Goal: Book appointment/travel/reservation

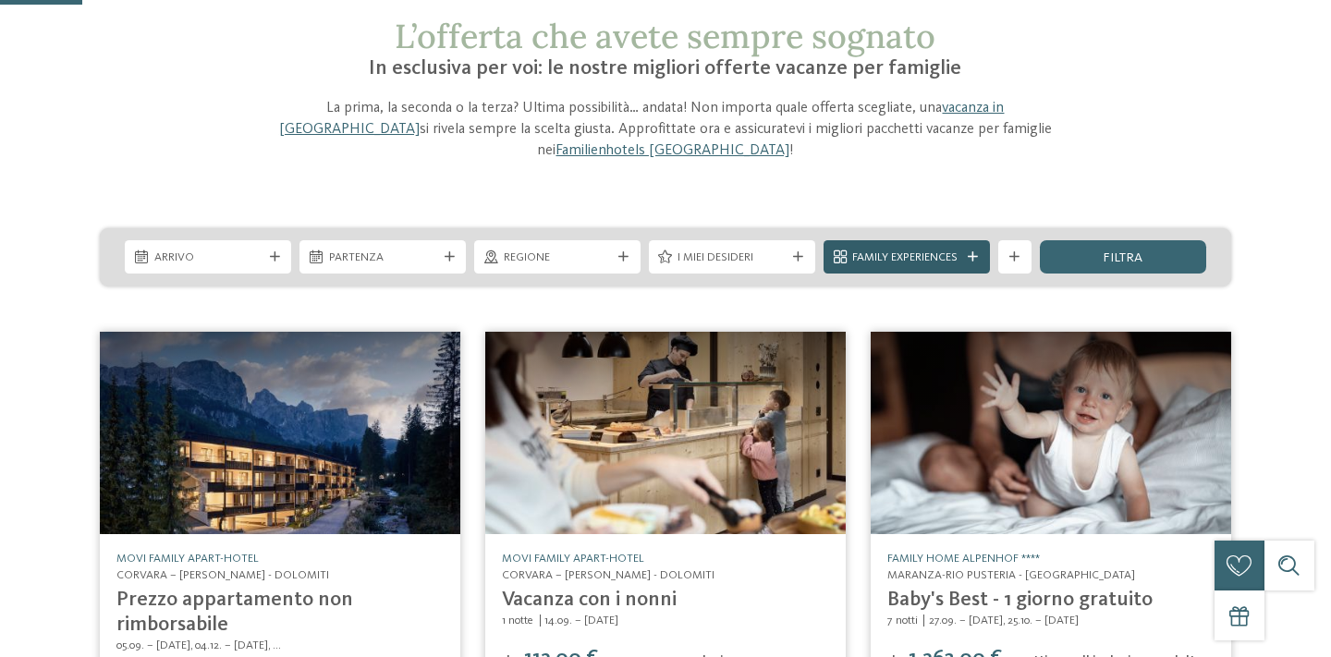
click at [866, 250] on span "Family Experiences" at bounding box center [906, 258] width 108 height 17
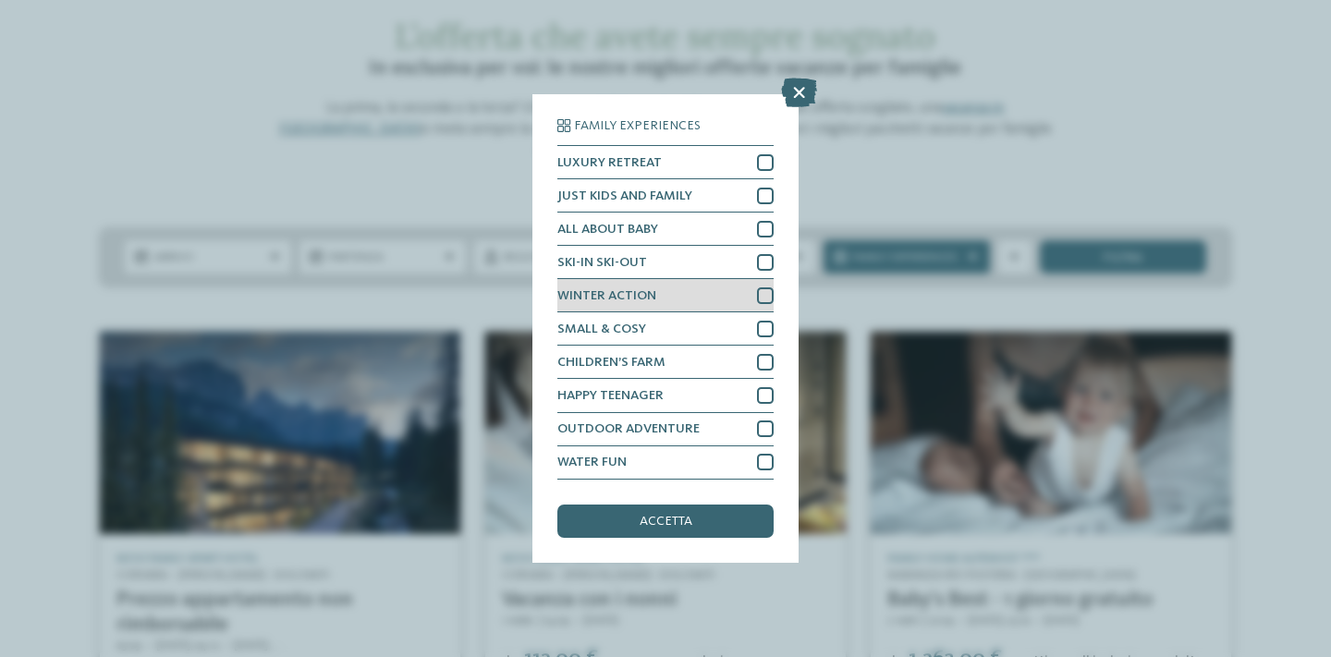
click at [766, 467] on div at bounding box center [765, 462] width 17 height 17
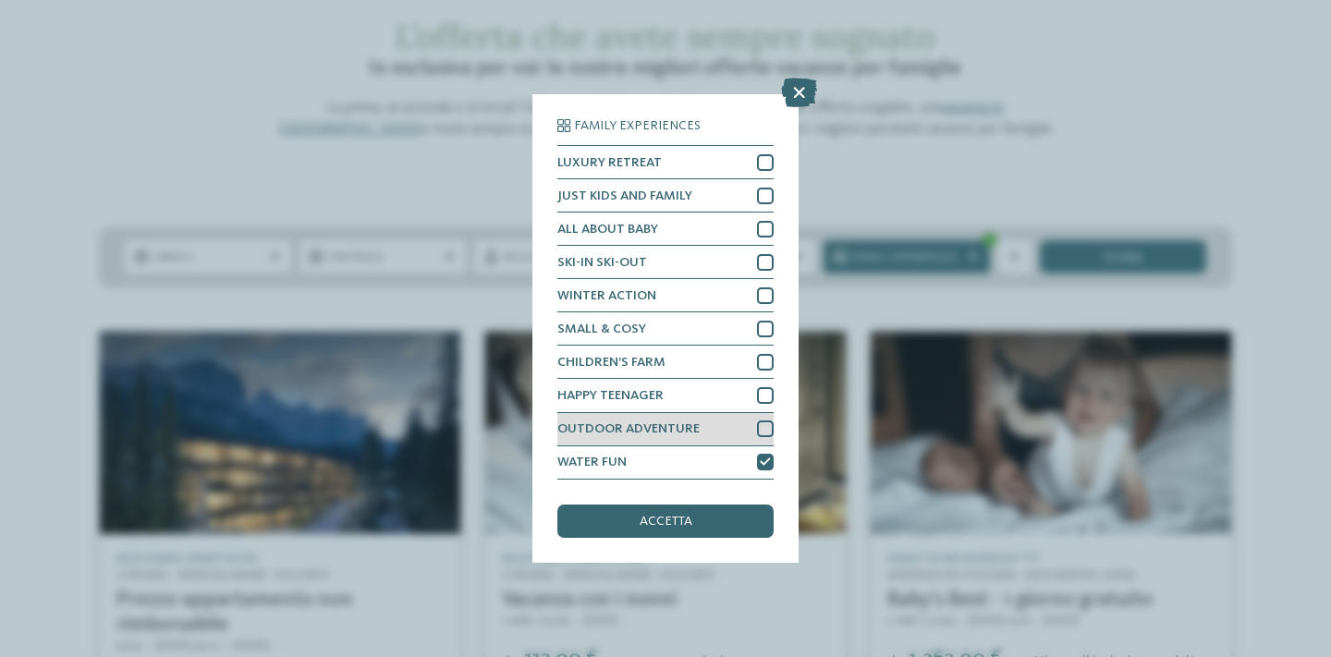
click at [768, 419] on div "OUTDOOR ADVENTURE" at bounding box center [665, 429] width 216 height 33
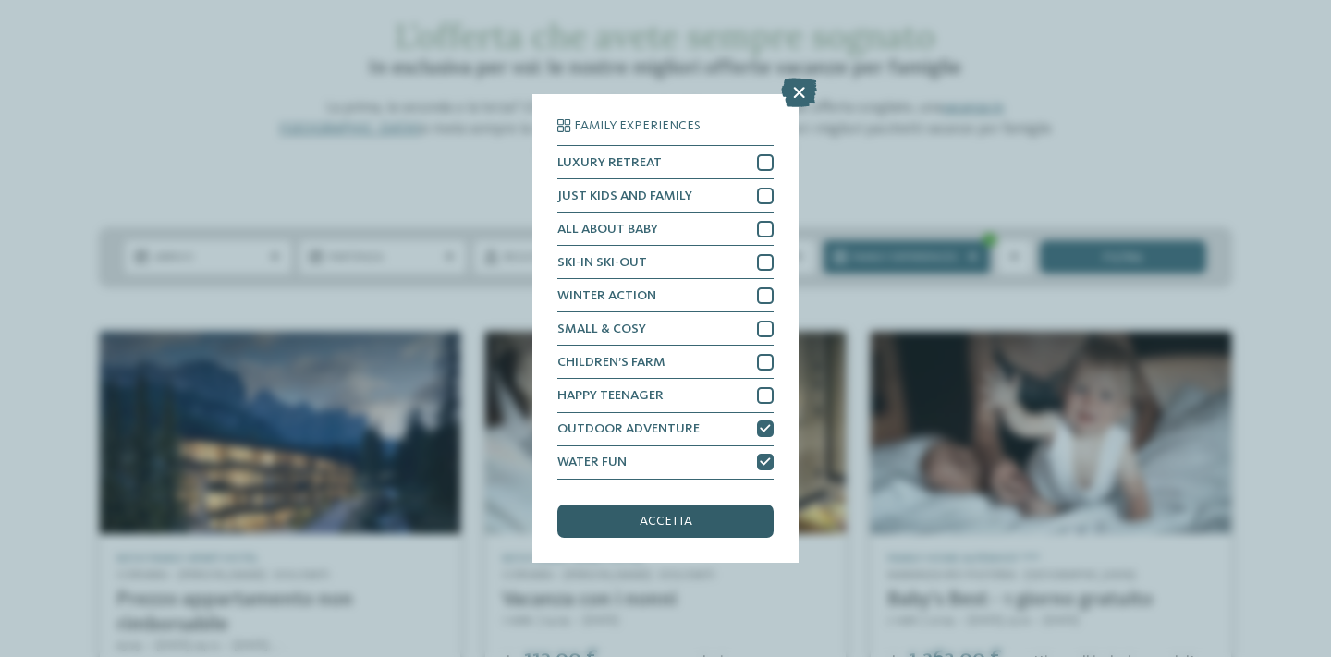
click at [724, 521] on div "accetta" at bounding box center [665, 521] width 216 height 33
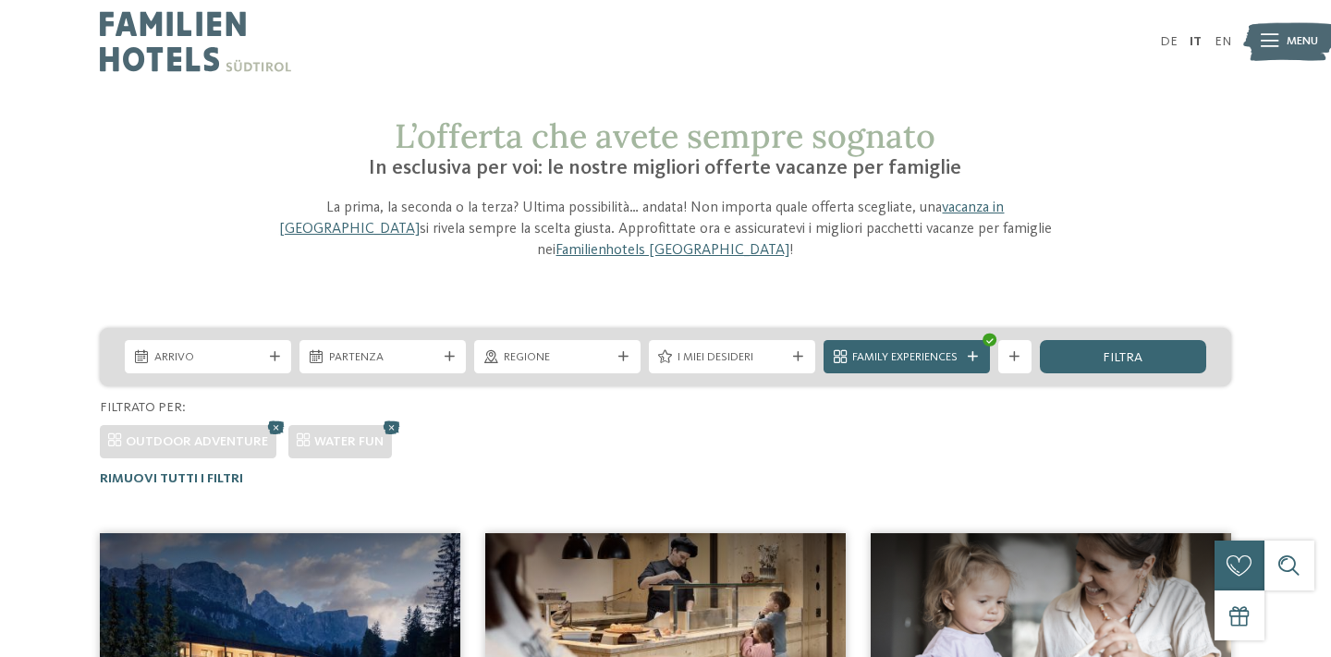
click at [902, 352] on div "Arrivo Partenza" at bounding box center [665, 357] width 1131 height 58
click at [902, 349] on span "Family Experiences" at bounding box center [906, 357] width 108 height 17
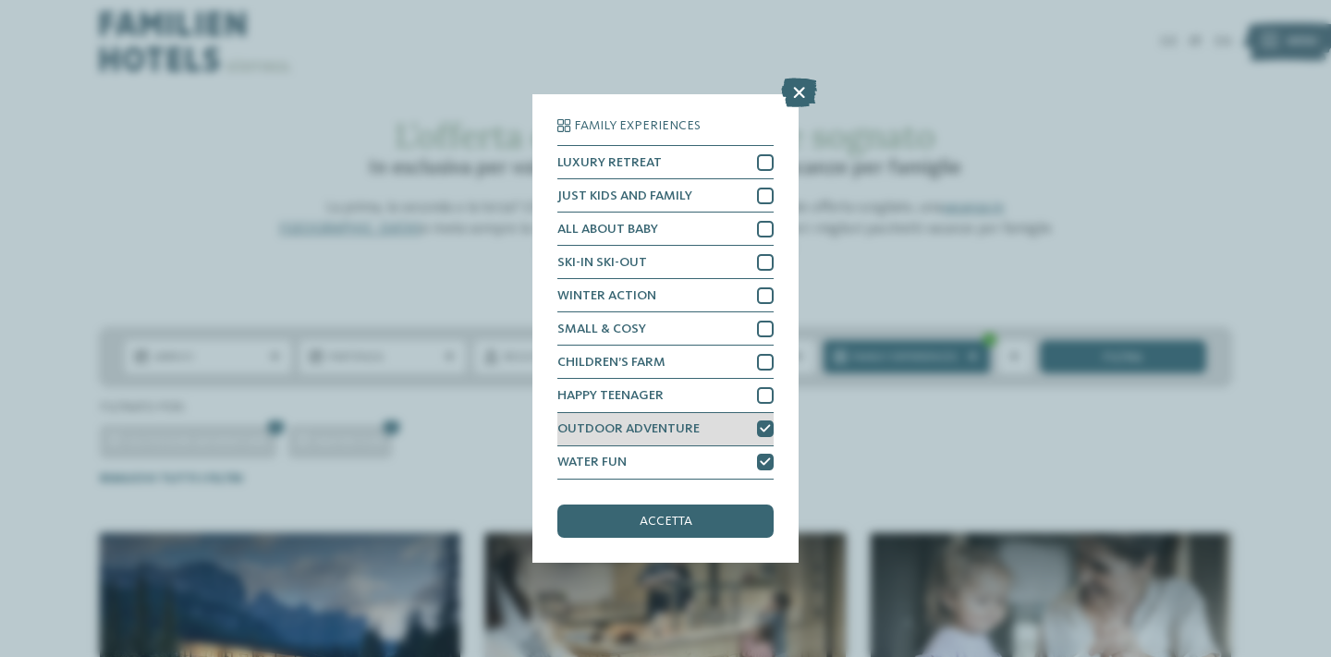
click at [763, 430] on icon at bounding box center [765, 429] width 11 height 10
click at [733, 522] on div "accetta" at bounding box center [665, 521] width 216 height 33
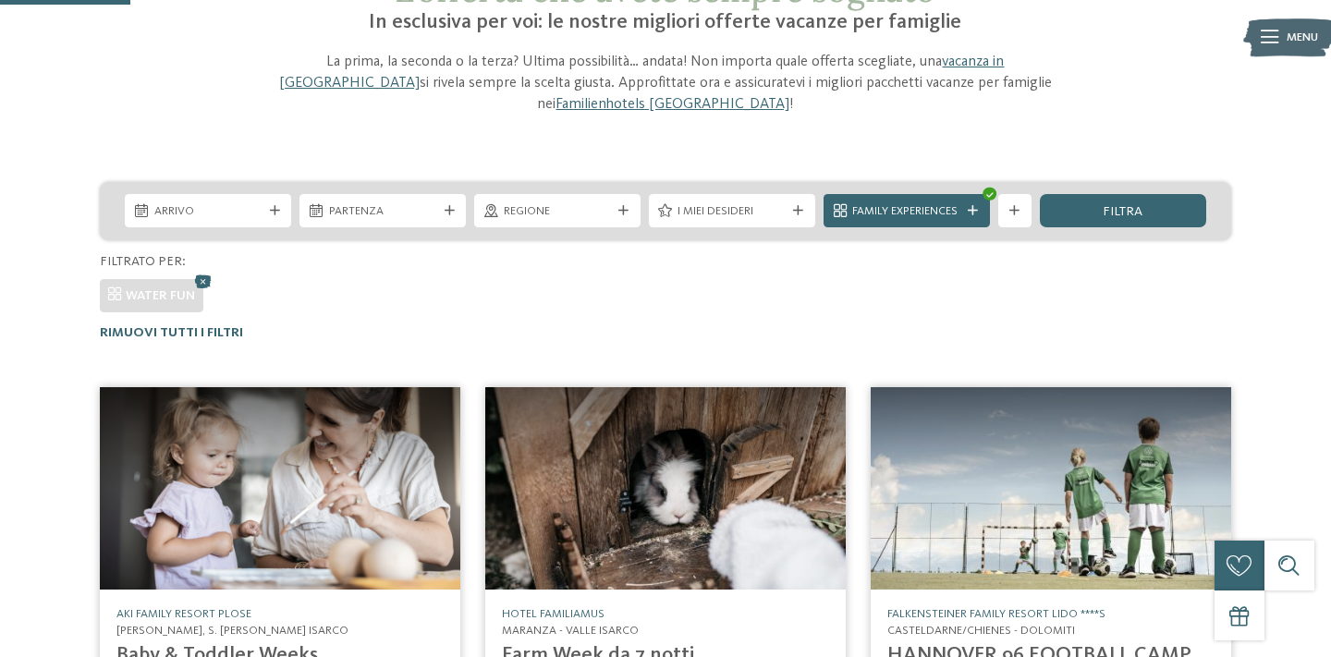
scroll to position [19, 0]
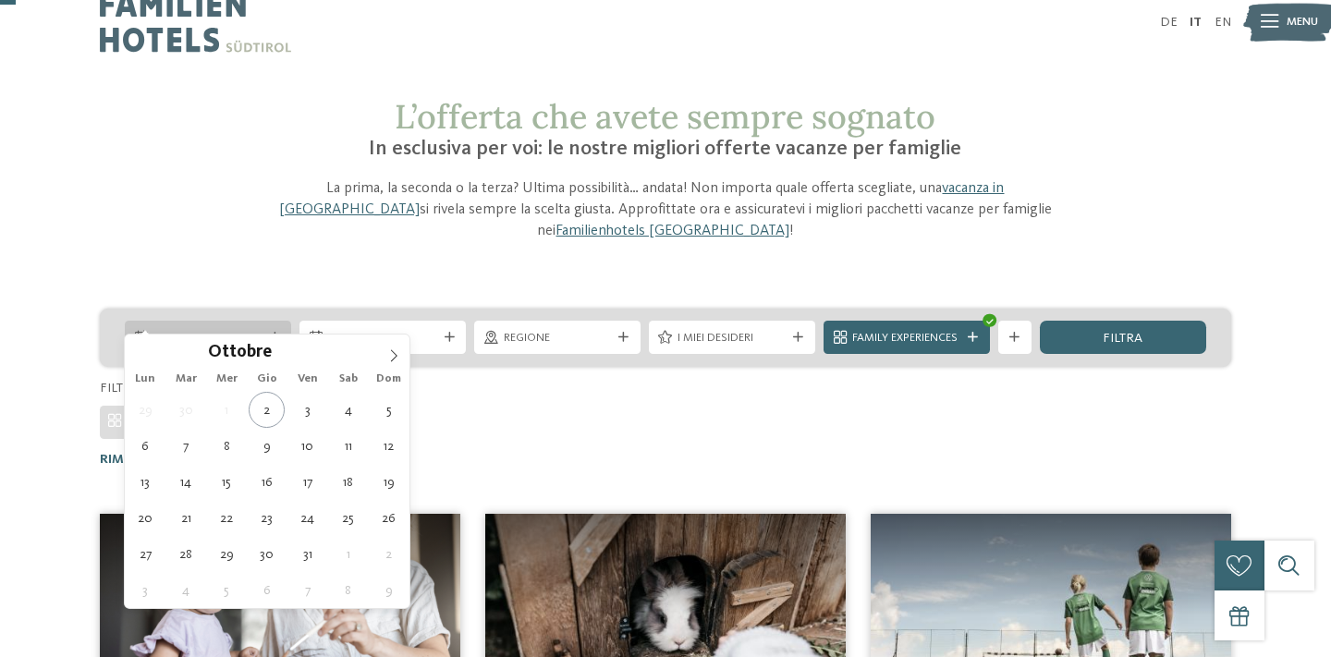
click at [252, 330] on span "Arrivo" at bounding box center [208, 338] width 108 height 17
type div "24.10.2025"
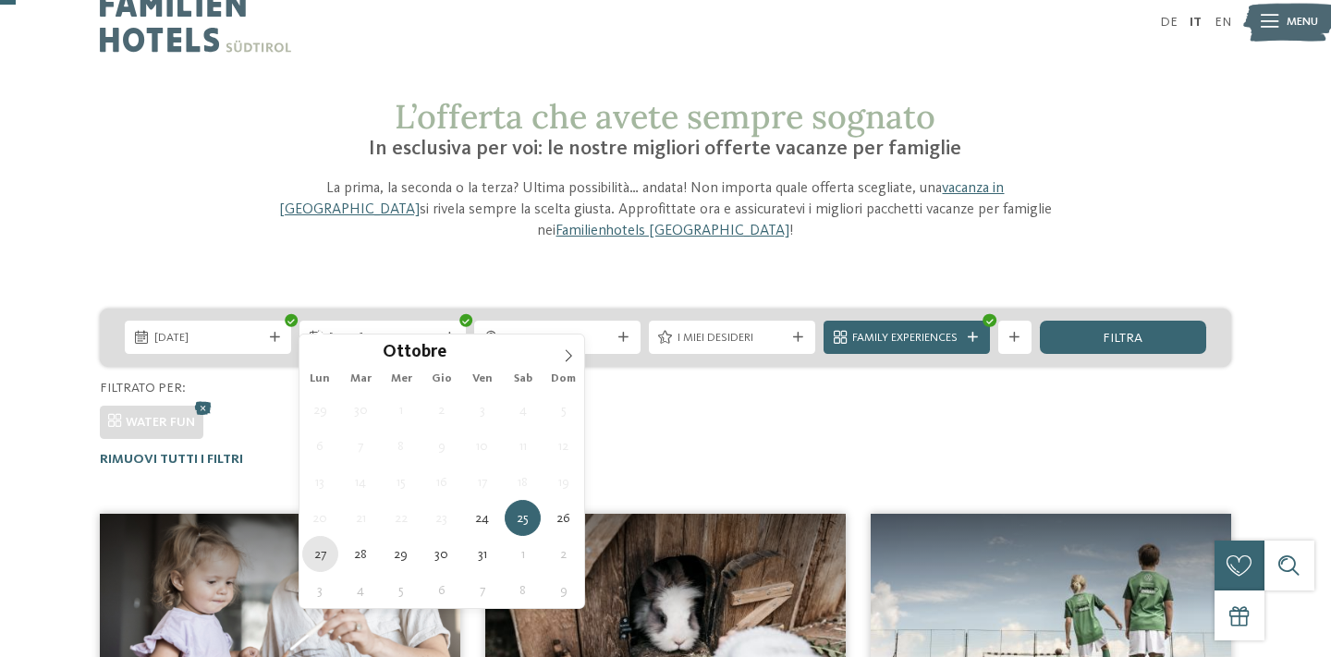
type div "27.10.2025"
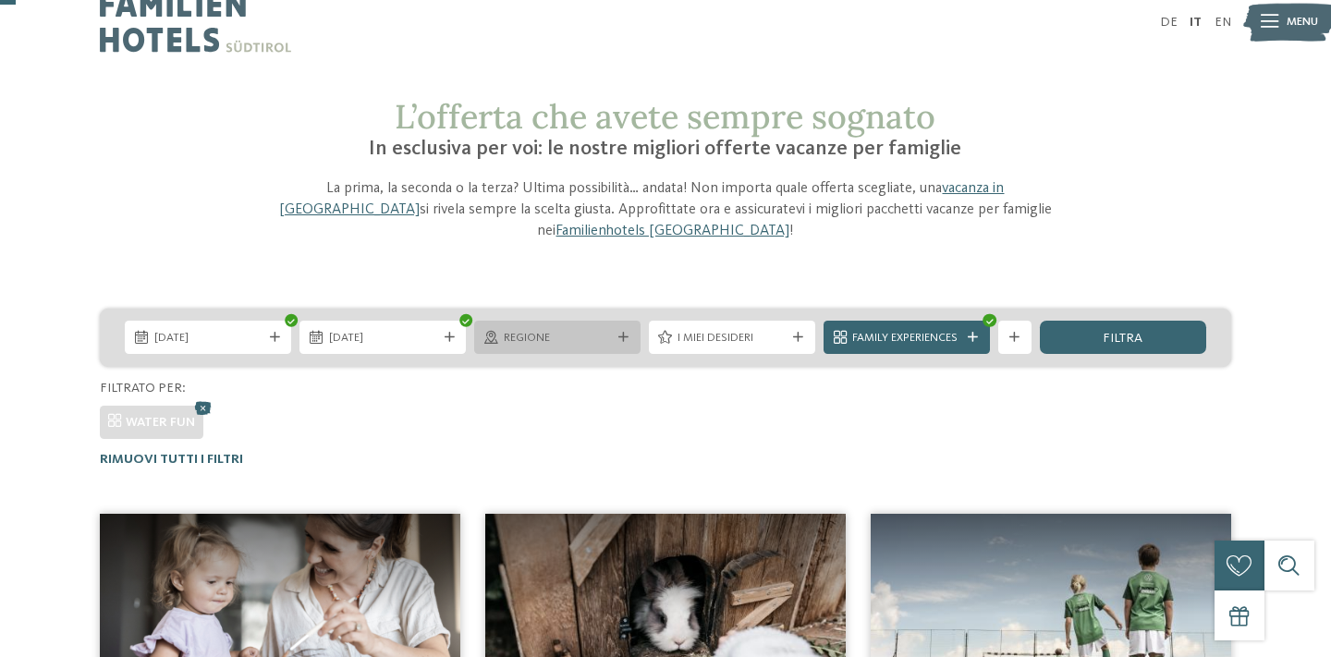
click at [613, 326] on div "Regione" at bounding box center [557, 337] width 166 height 33
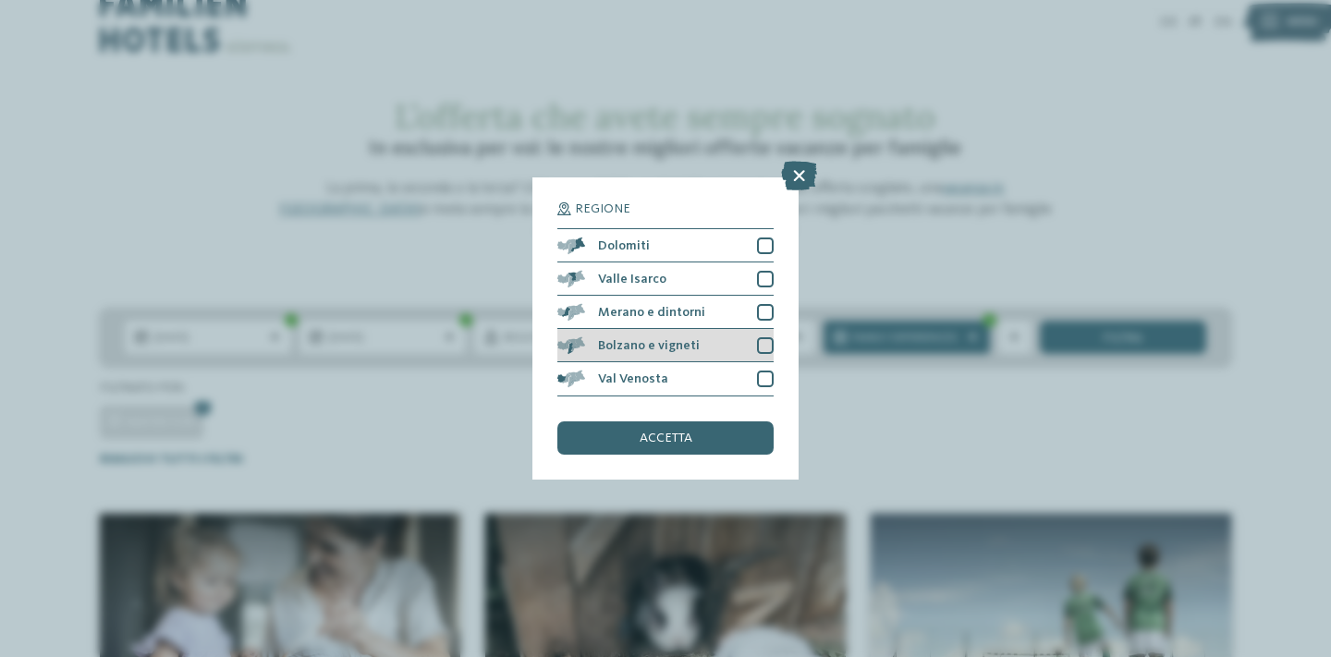
click at [643, 360] on div "Bolzano e vigneti" at bounding box center [665, 345] width 216 height 33
click at [639, 428] on div "accetta" at bounding box center [665, 437] width 216 height 33
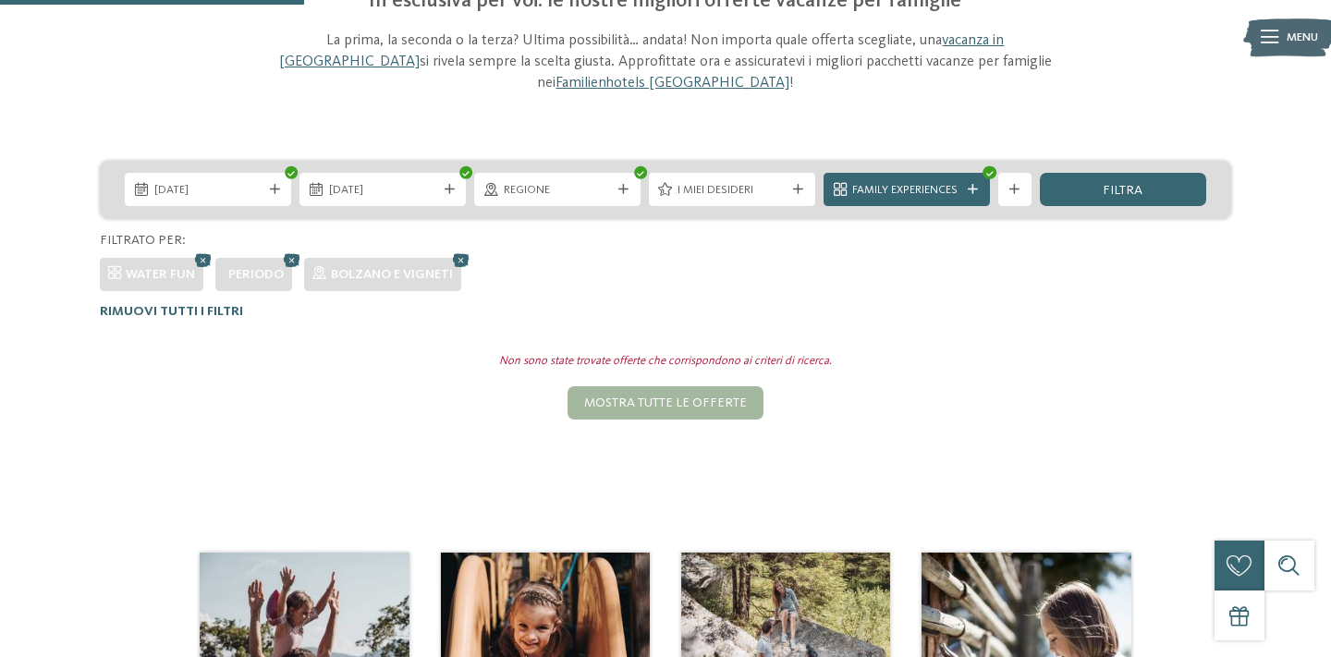
scroll to position [151, 0]
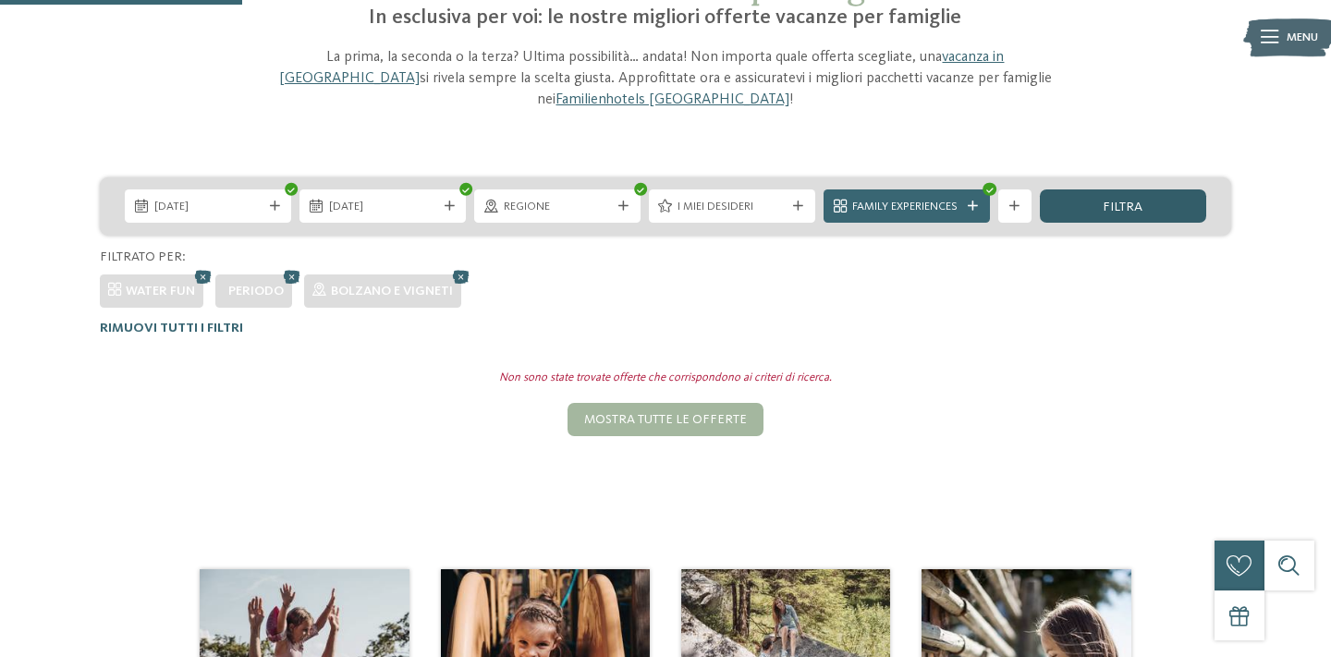
click at [1128, 194] on div "filtra" at bounding box center [1123, 205] width 166 height 33
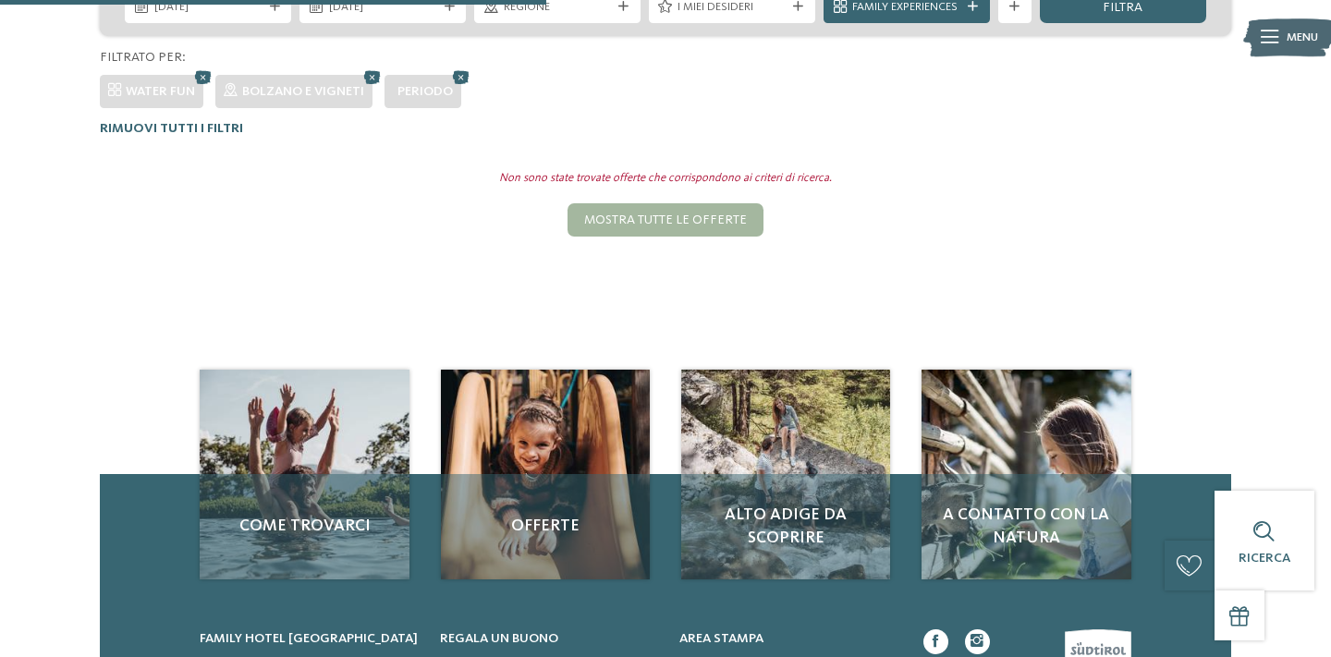
scroll to position [330, 0]
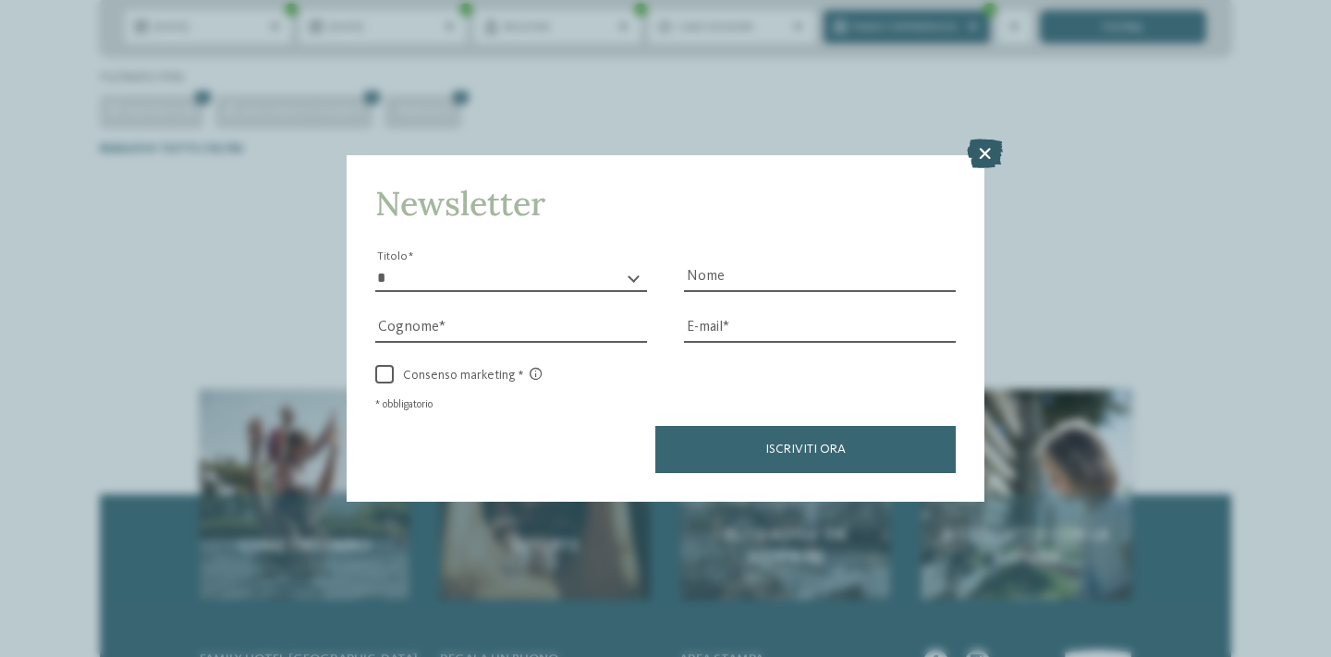
click at [993, 143] on icon at bounding box center [985, 154] width 36 height 30
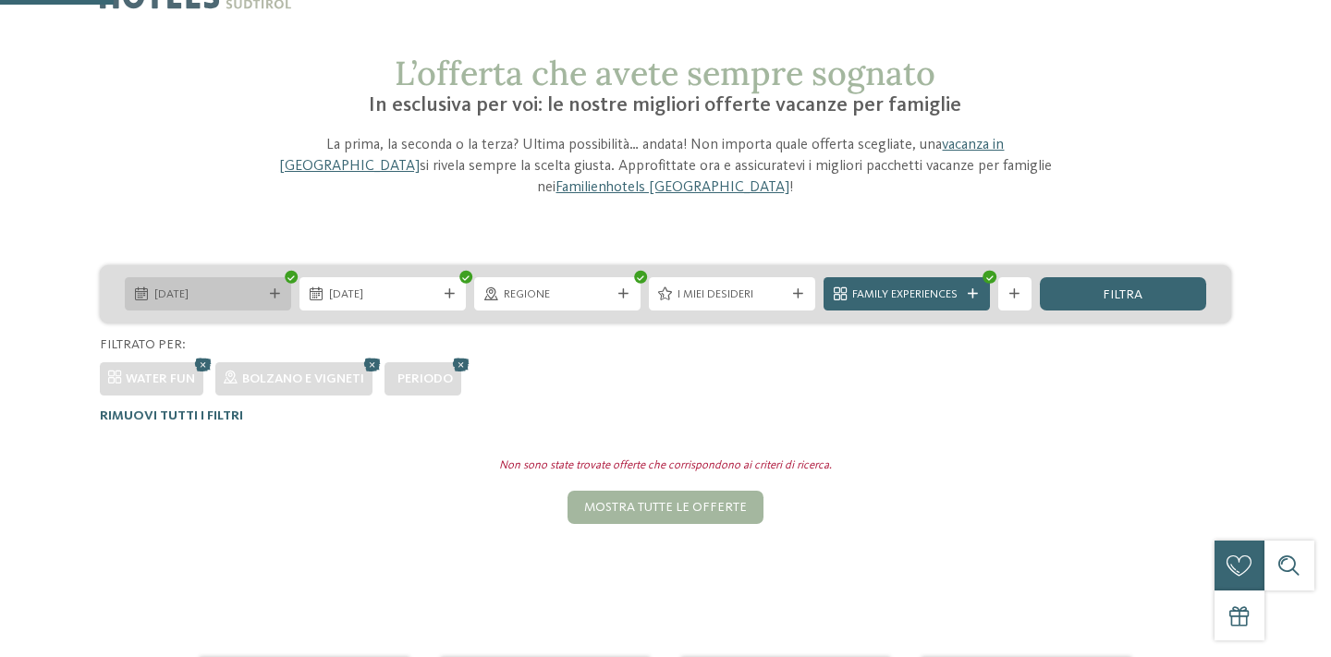
scroll to position [56, 0]
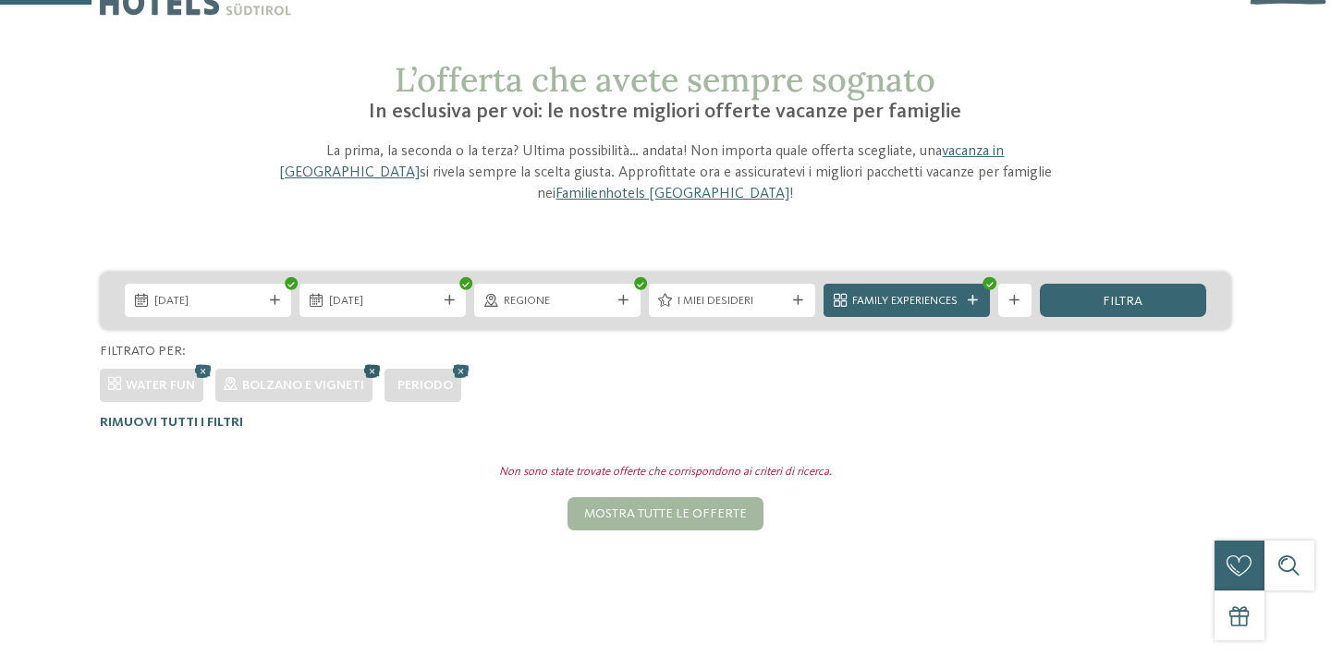
click at [366, 359] on icon at bounding box center [371, 370] width 25 height 22
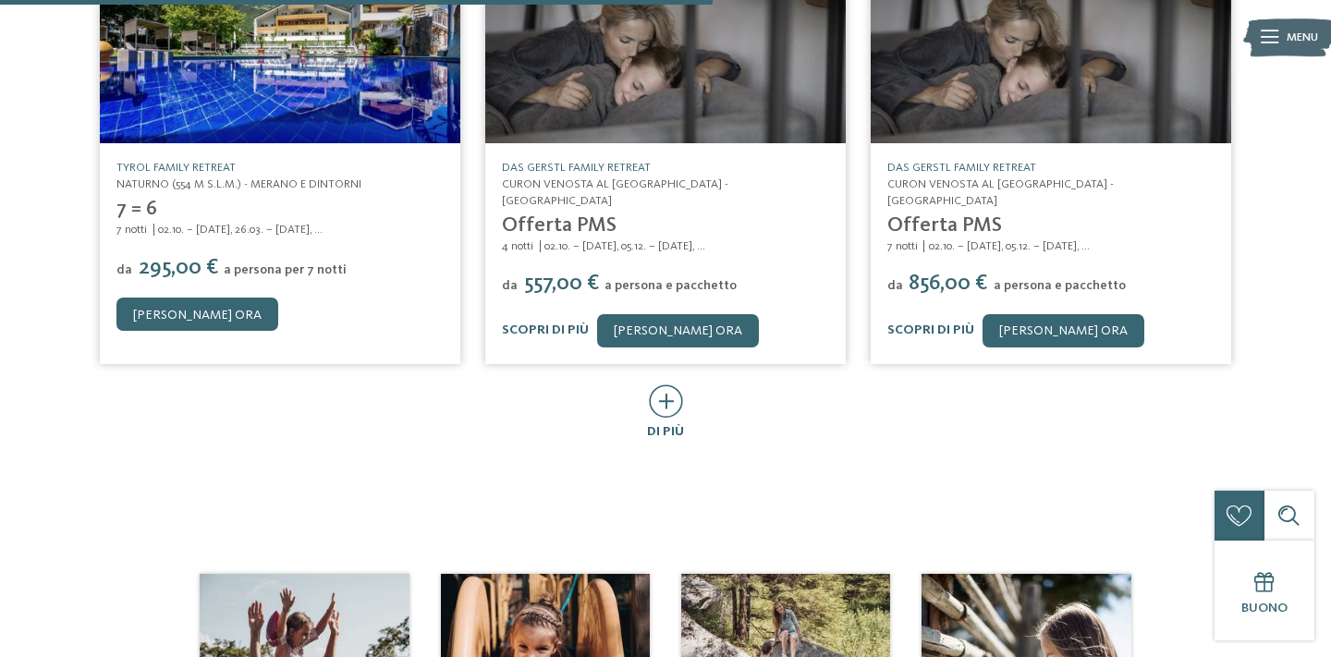
scroll to position [769, 0]
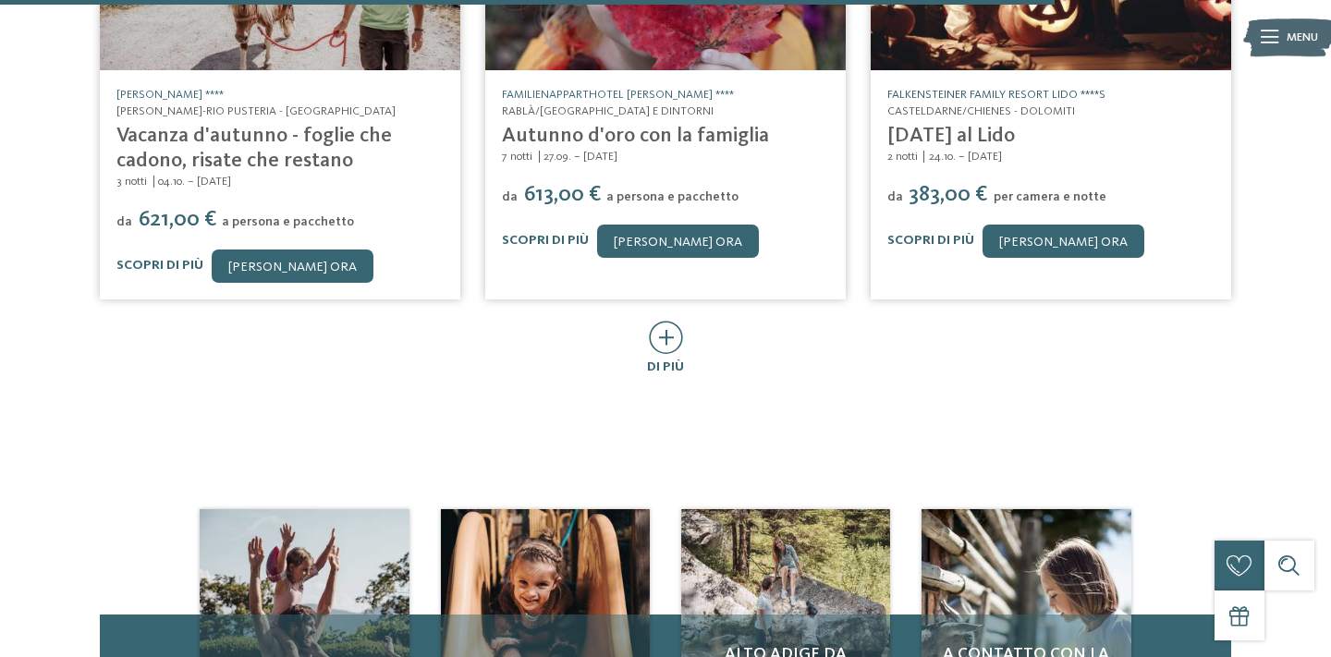
scroll to position [1948, 0]
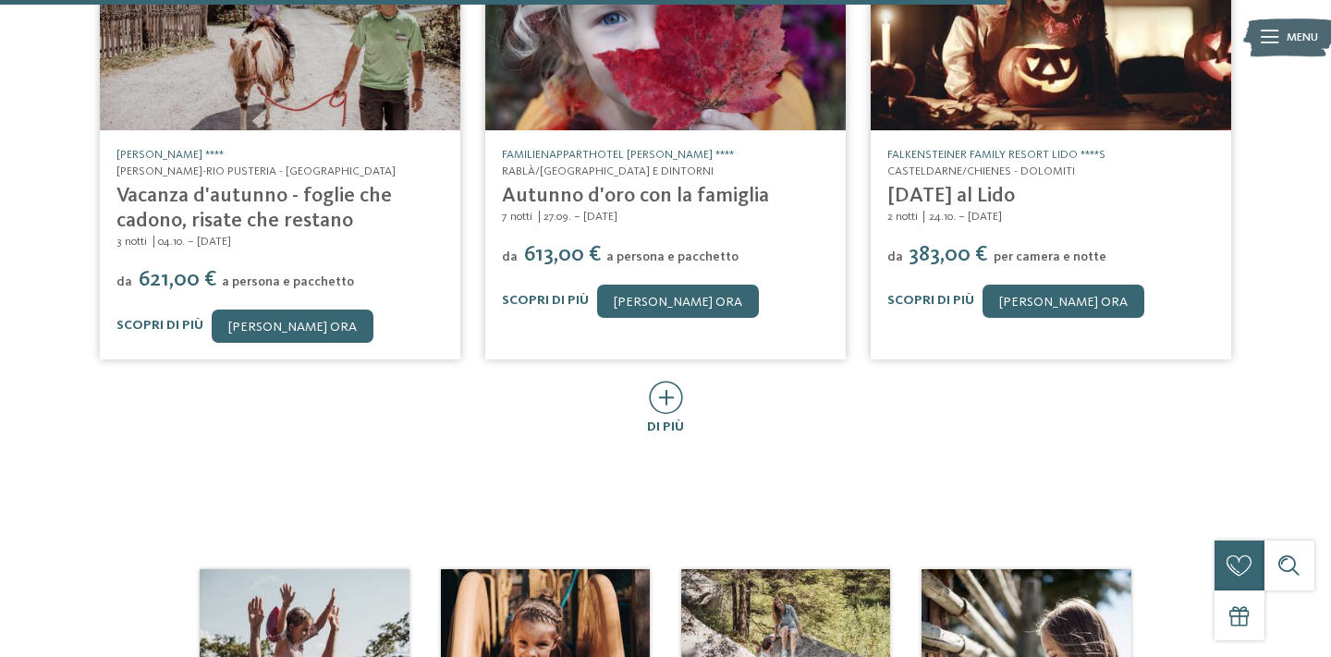
click at [672, 381] on icon at bounding box center [666, 397] width 34 height 33
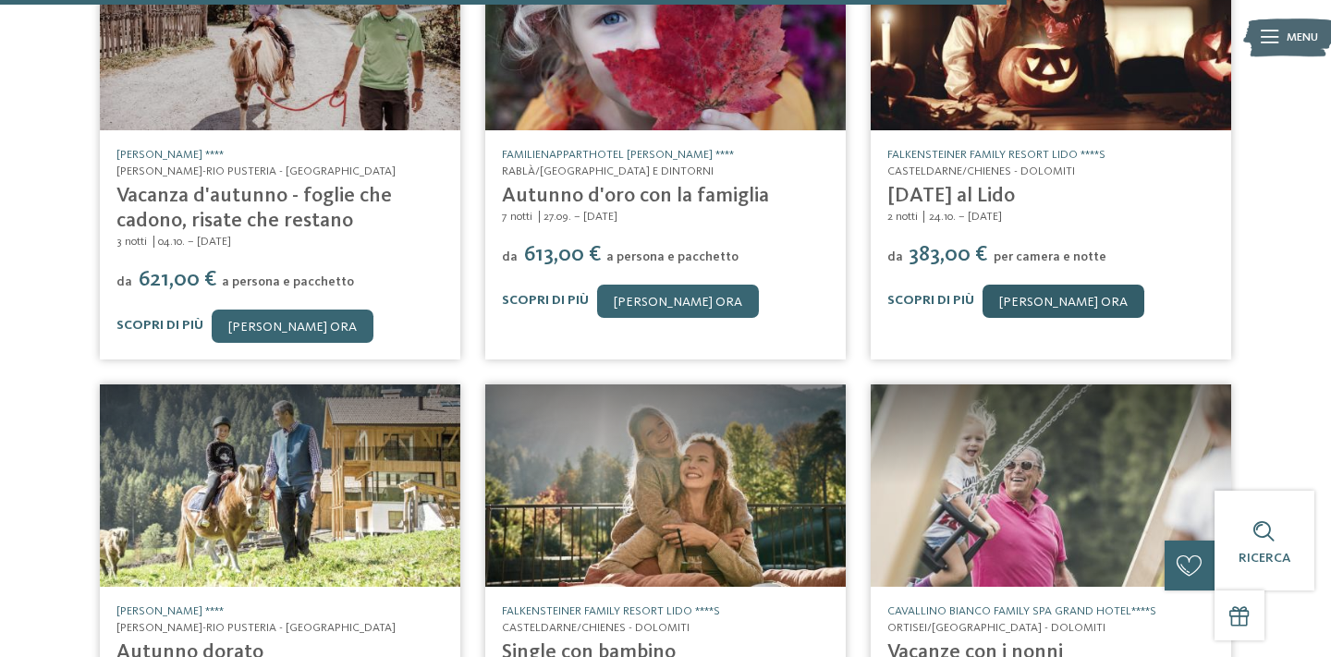
click at [1054, 285] on link "[PERSON_NAME] ora" at bounding box center [1063, 301] width 162 height 33
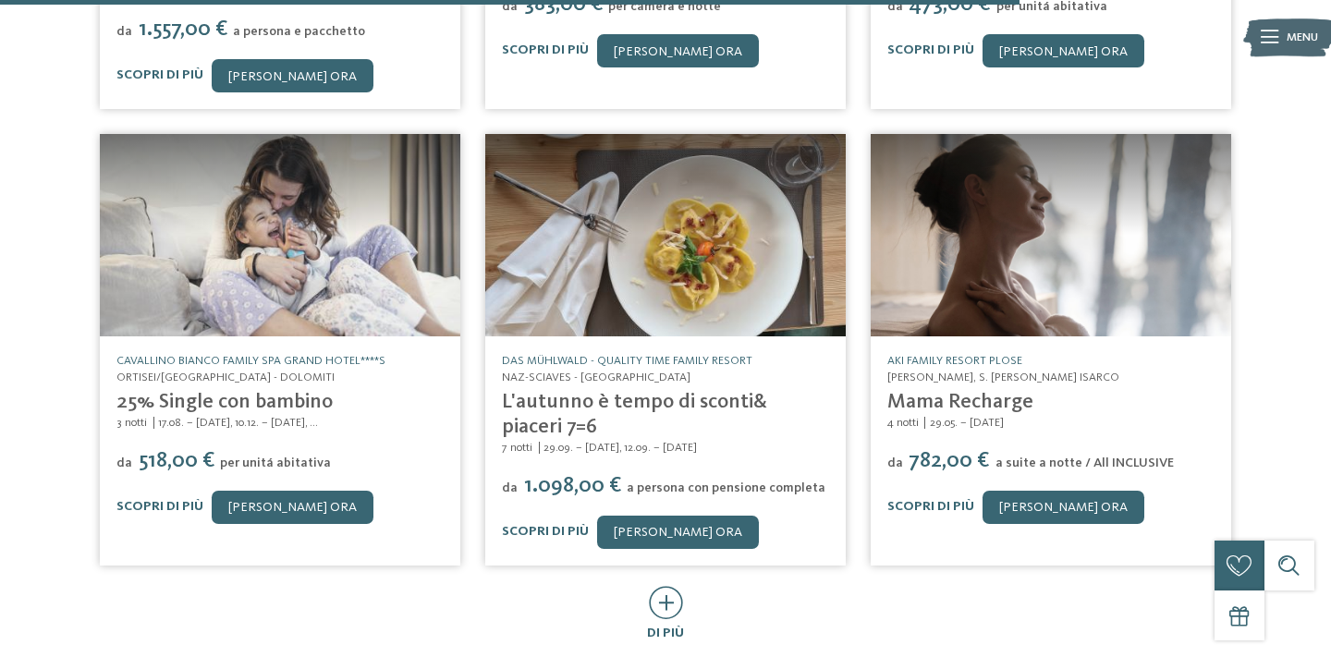
scroll to position [2657, 0]
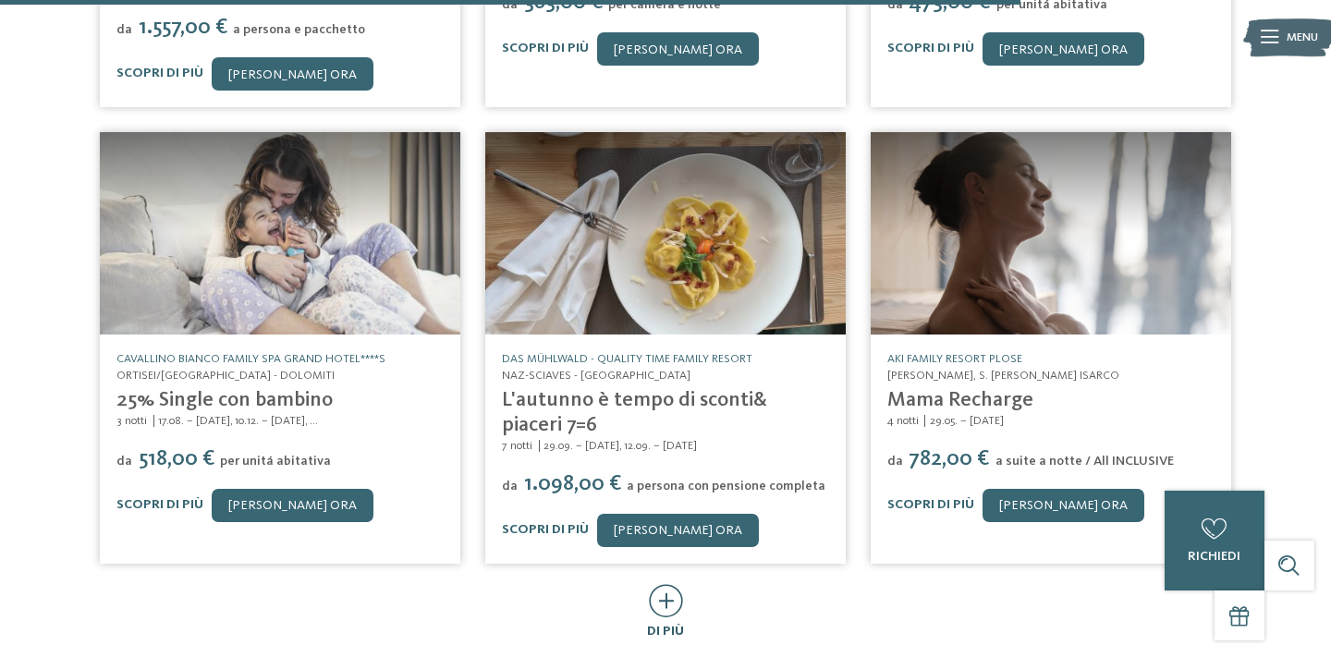
click at [662, 584] on div at bounding box center [666, 602] width 34 height 36
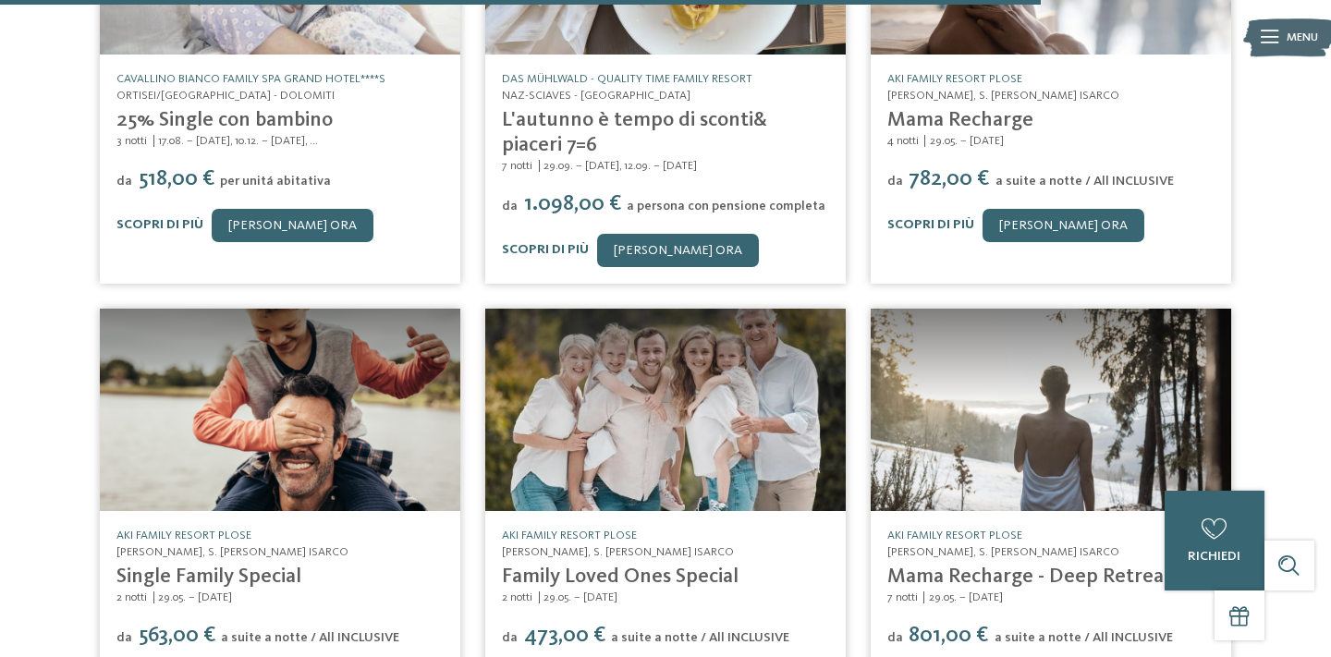
scroll to position [2998, 0]
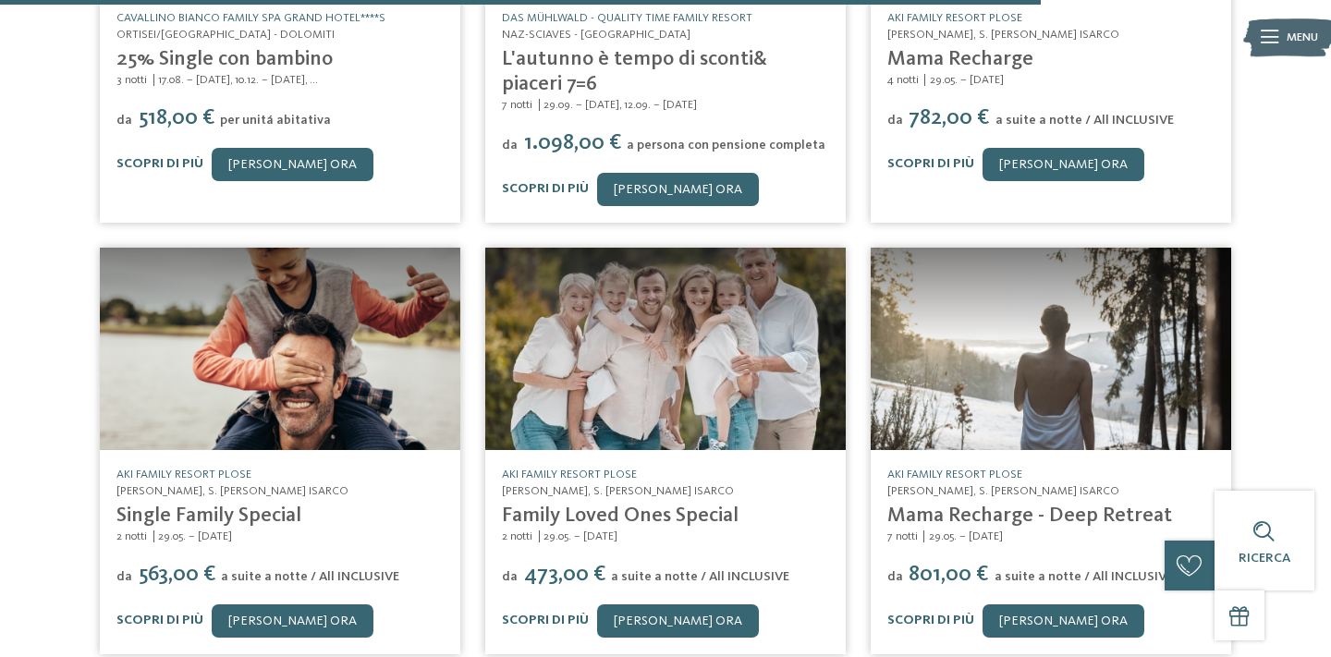
click at [662, 604] on link "[PERSON_NAME] ora" at bounding box center [678, 620] width 162 height 33
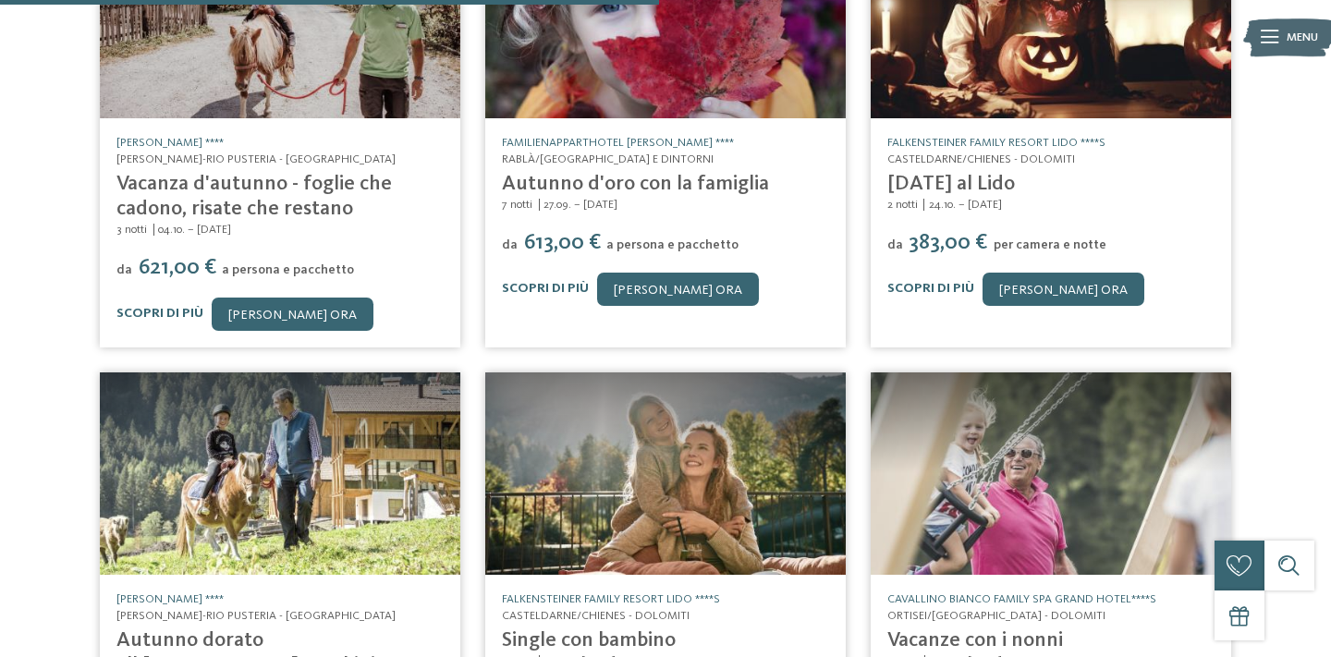
scroll to position [1816, 0]
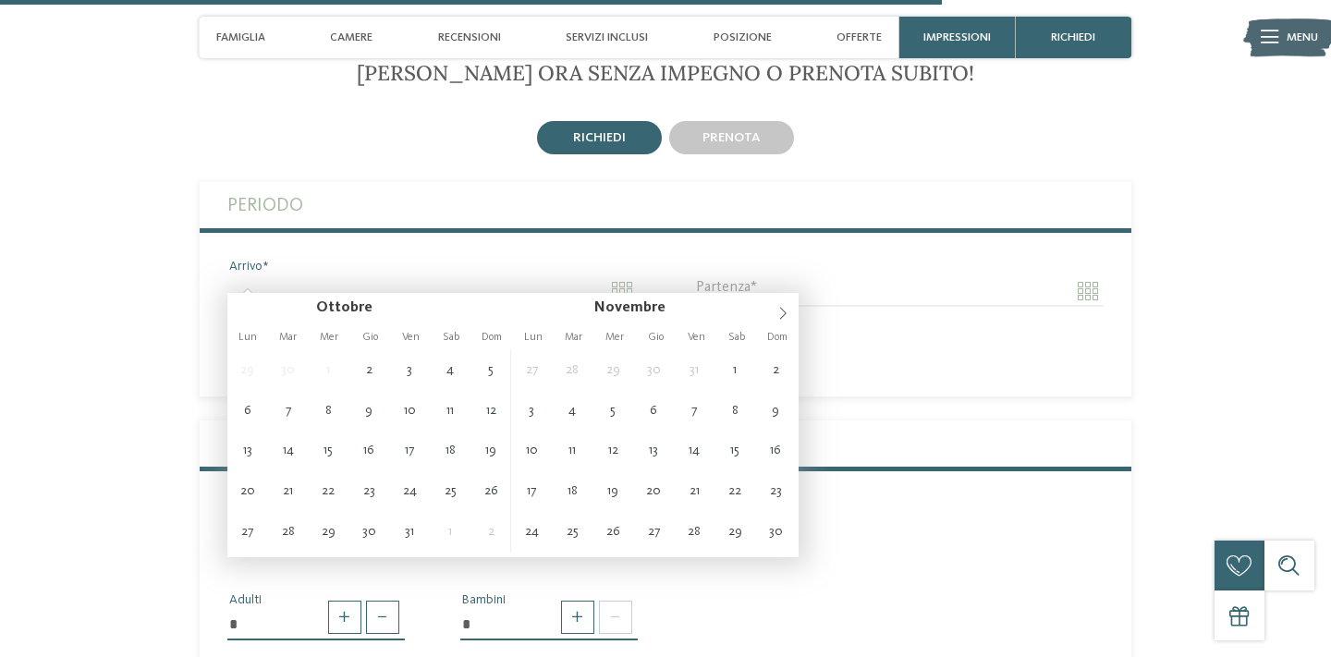
click at [467, 275] on input "Arrivo" at bounding box center [432, 290] width 410 height 31
type input "**********"
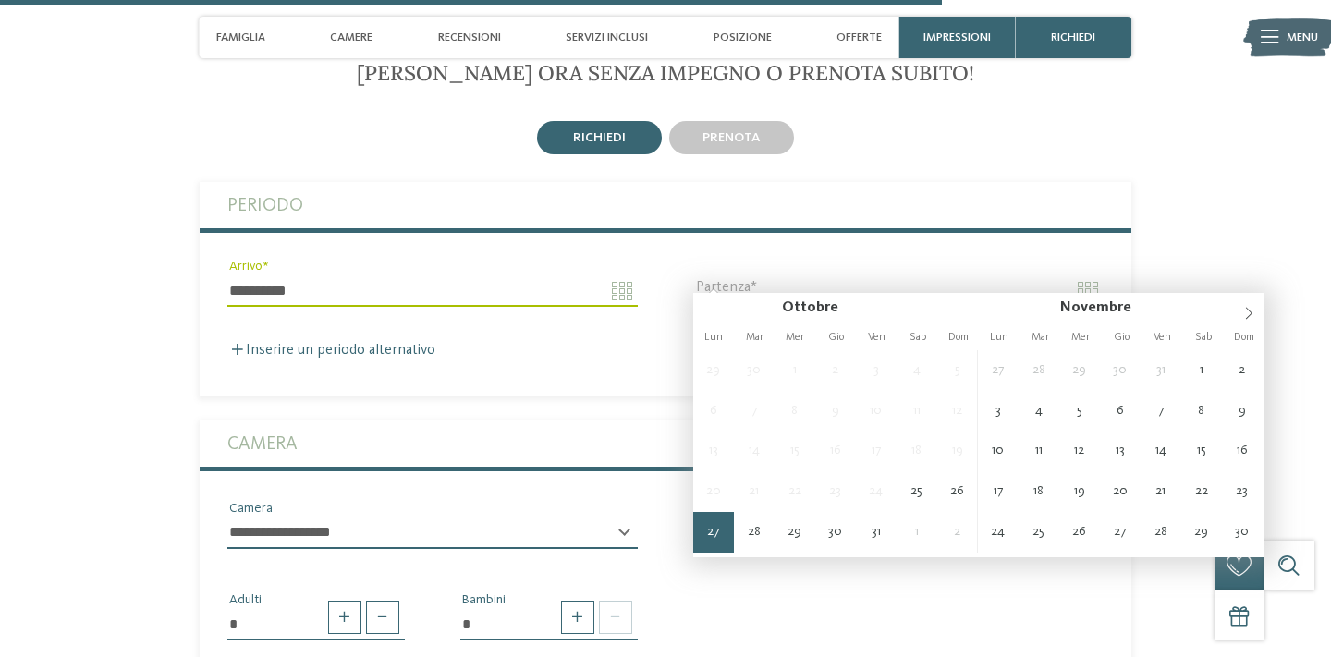
drag, startPoint x: 719, startPoint y: 510, endPoint x: 711, endPoint y: 524, distance: 16.2
click at [713, 526] on div "29 30 1 2 3 4 5 6 7 8 9 10 11 12 13 14 15 16 17 18 19 20 21 22 23 24 25 26 27 2…" at bounding box center [835, 451] width 285 height 203
type input "**********"
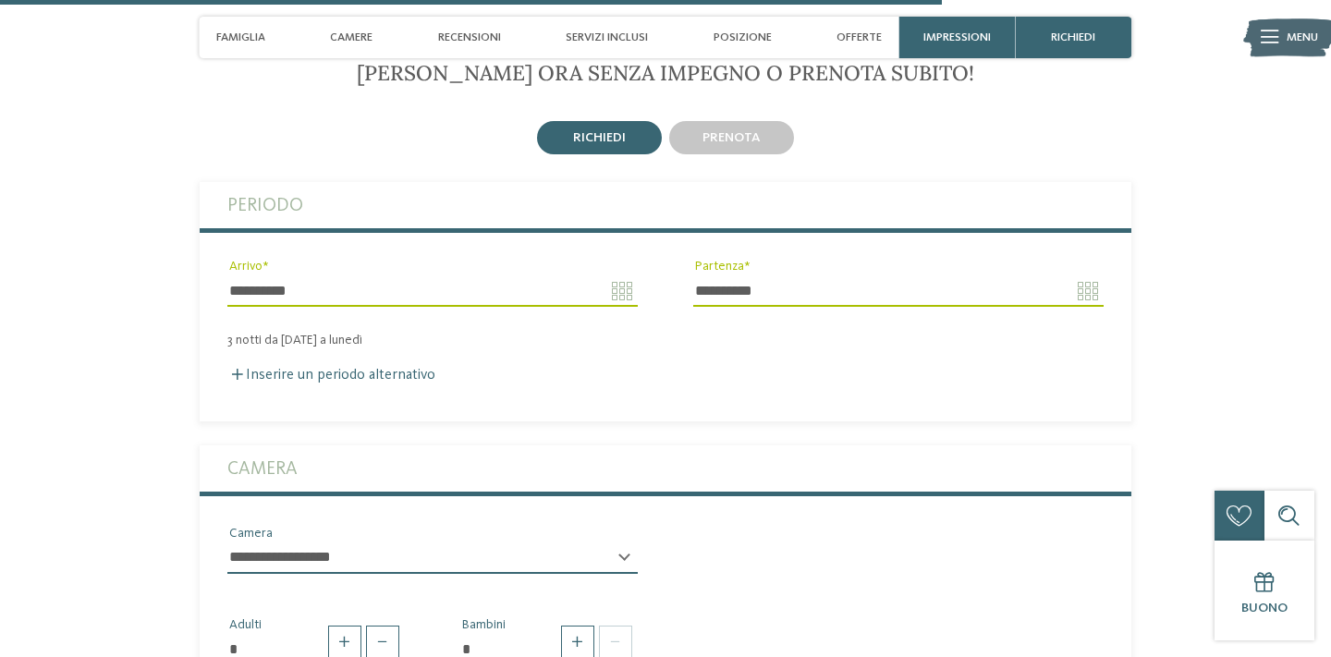
click at [340, 553] on select "**********" at bounding box center [432, 557] width 410 height 31
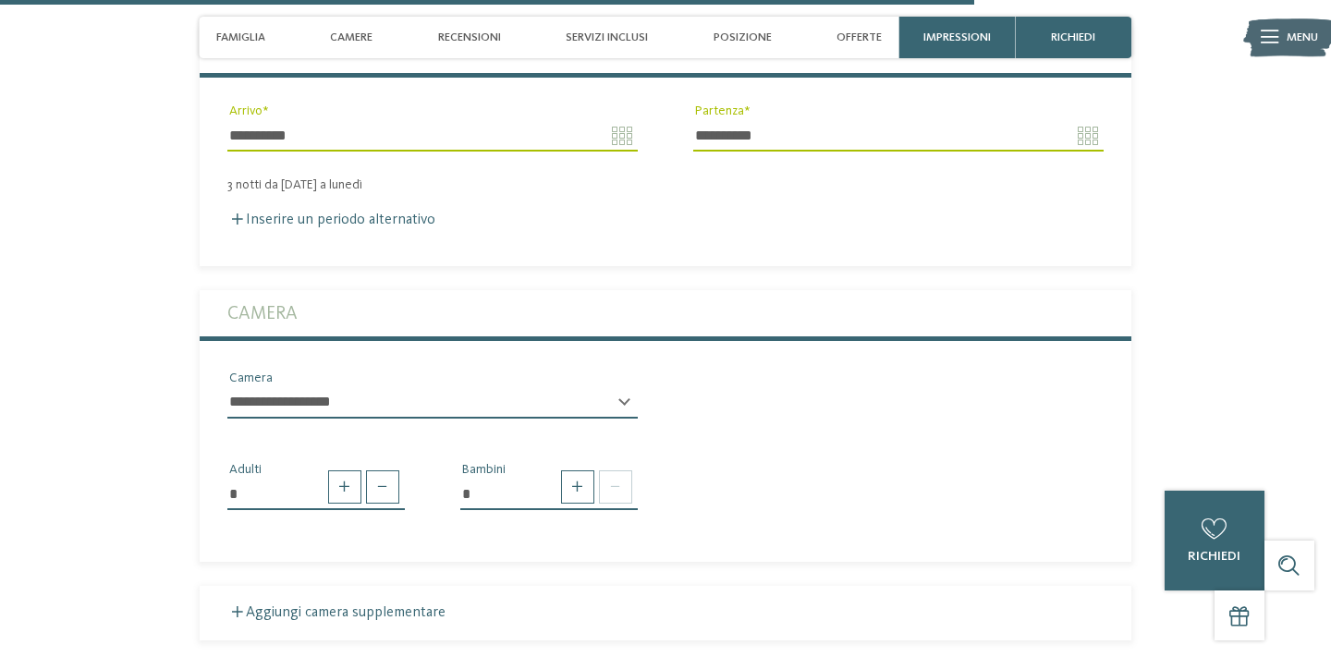
scroll to position [4264, 0]
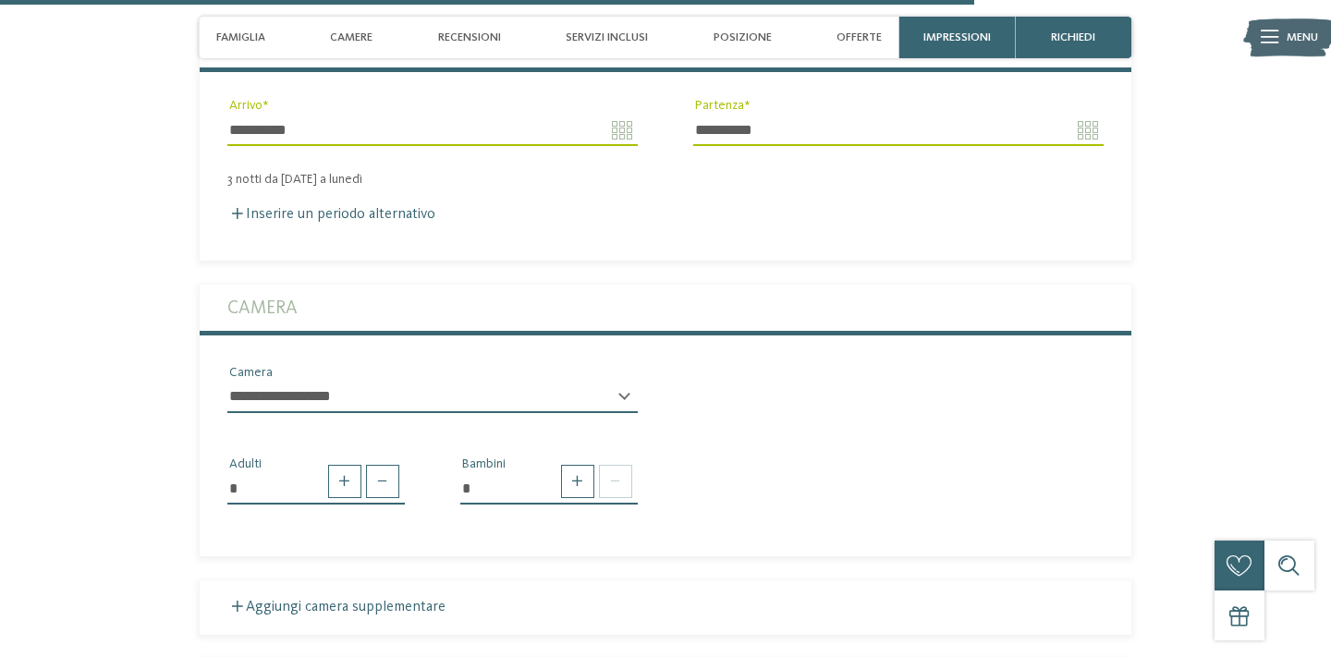
click at [572, 382] on select "**********" at bounding box center [432, 397] width 410 height 31
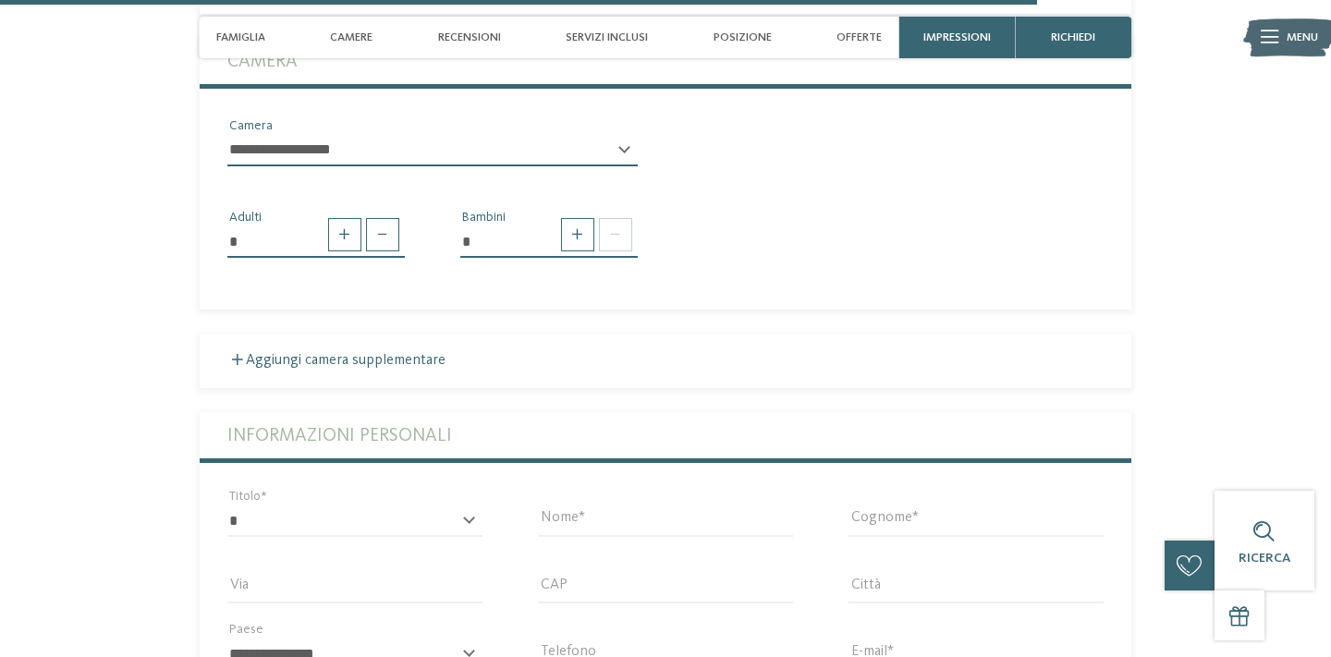
scroll to position [4536, 0]
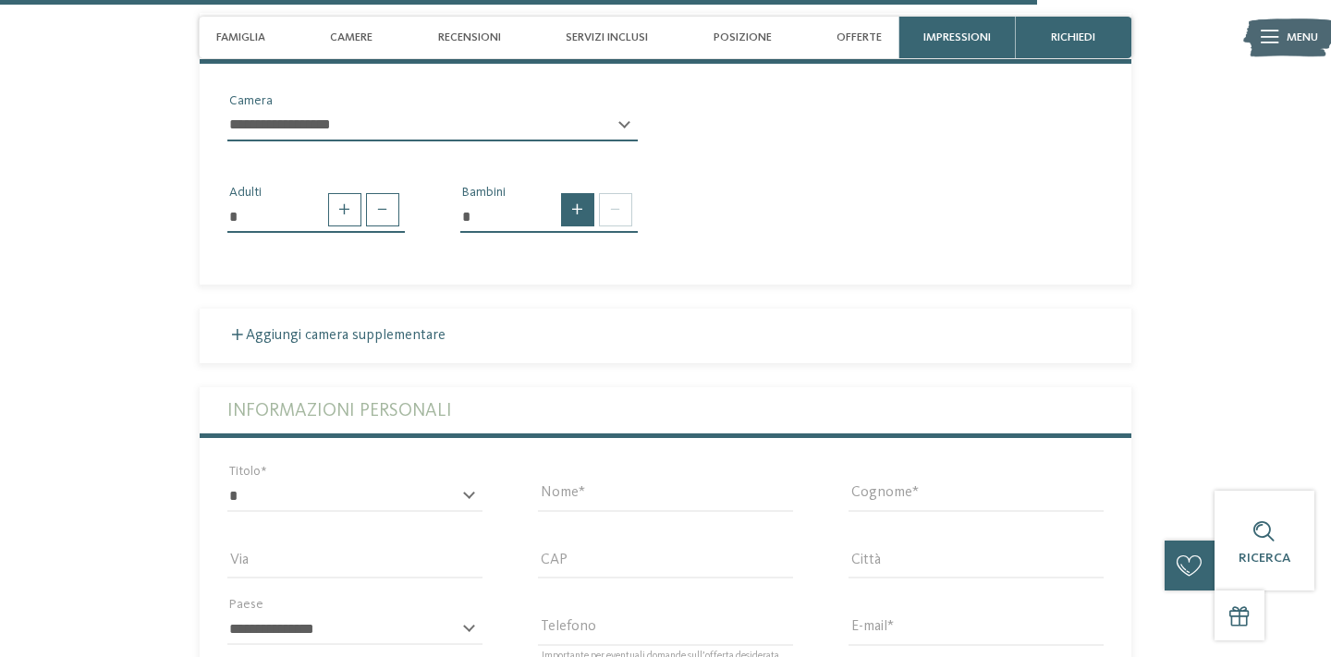
click at [579, 198] on span at bounding box center [577, 209] width 33 height 33
type input "*"
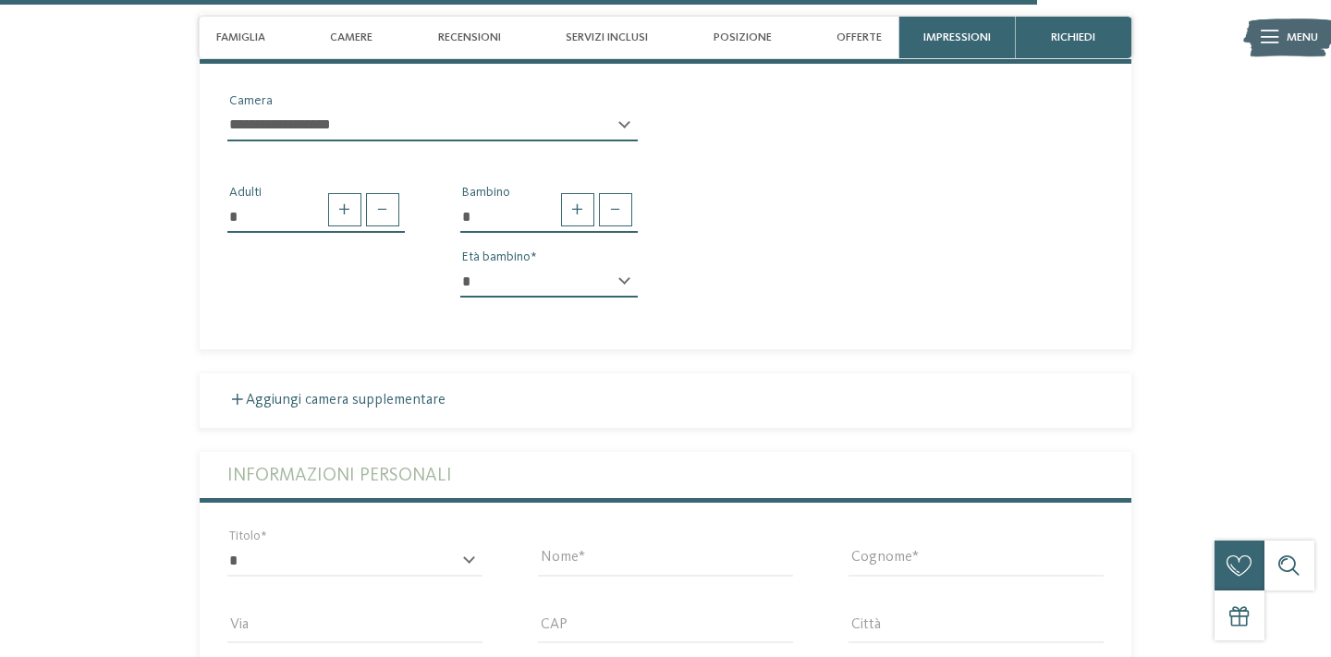
click at [555, 266] on select "* * * * * * * * * * * ** ** ** ** ** ** ** **" at bounding box center [548, 281] width 177 height 31
select select "**"
click at [460, 266] on select "* * * * * * * * * * * ** ** ** ** ** ** ** **" at bounding box center [548, 281] width 177 height 31
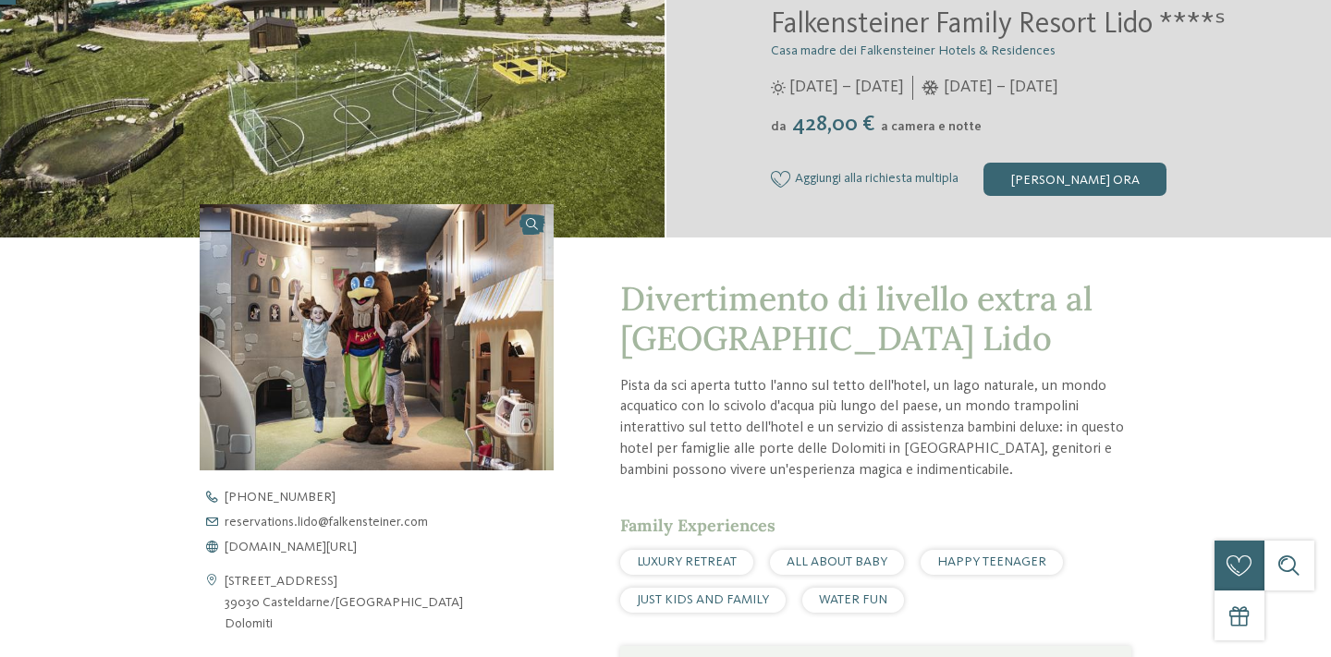
scroll to position [0, 0]
